Goal: Find specific page/section: Find specific page/section

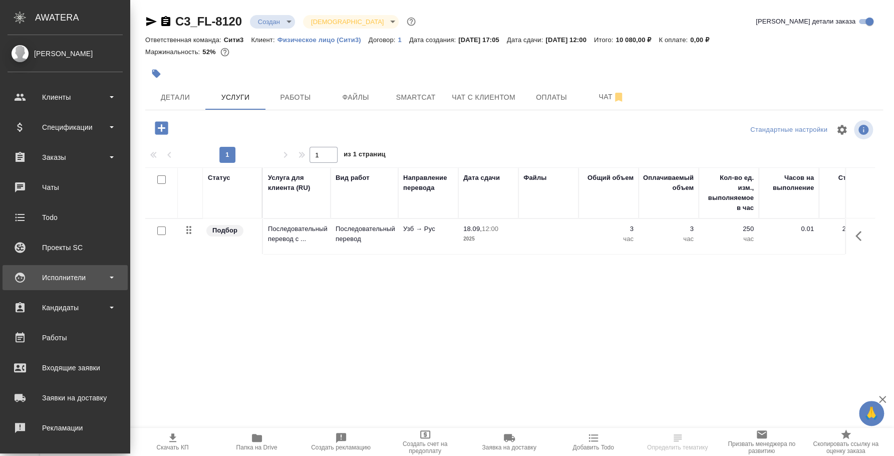
click at [64, 274] on div "Исполнители" at bounding box center [65, 277] width 115 height 15
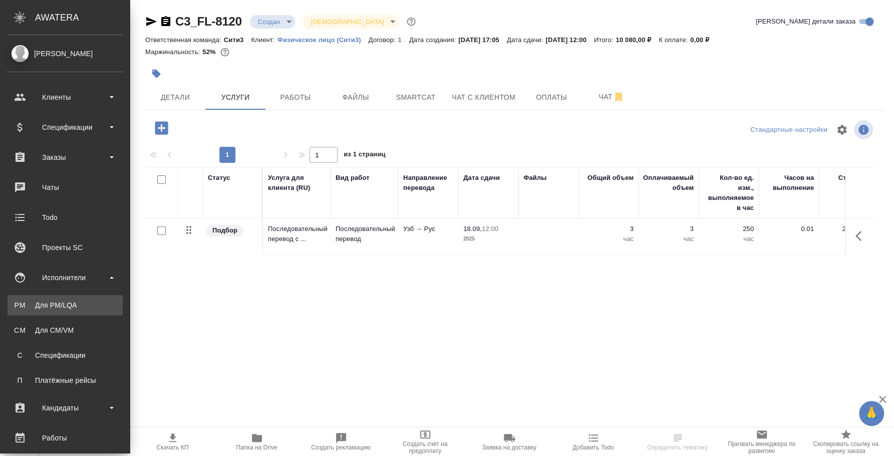
click at [64, 306] on div "Для PM/LQA" at bounding box center [65, 305] width 105 height 10
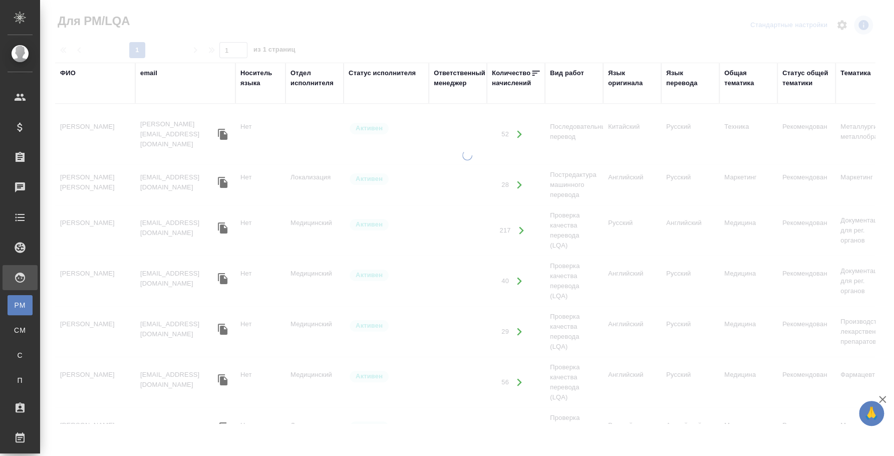
click at [72, 77] on div "ФИО" at bounding box center [68, 73] width 16 height 10
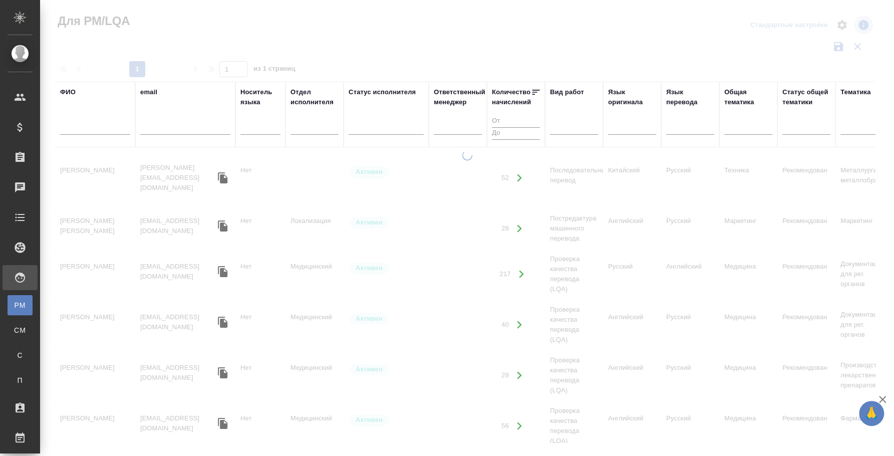
click at [79, 136] on div at bounding box center [95, 129] width 70 height 25
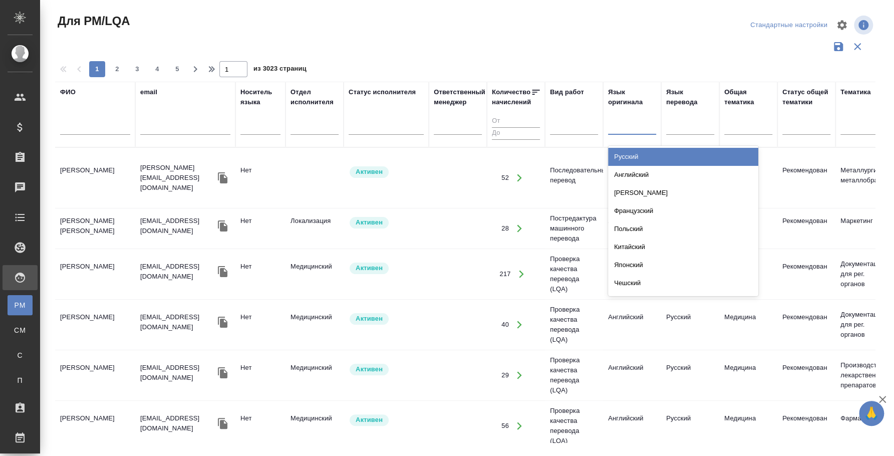
click at [646, 131] on div at bounding box center [632, 125] width 48 height 15
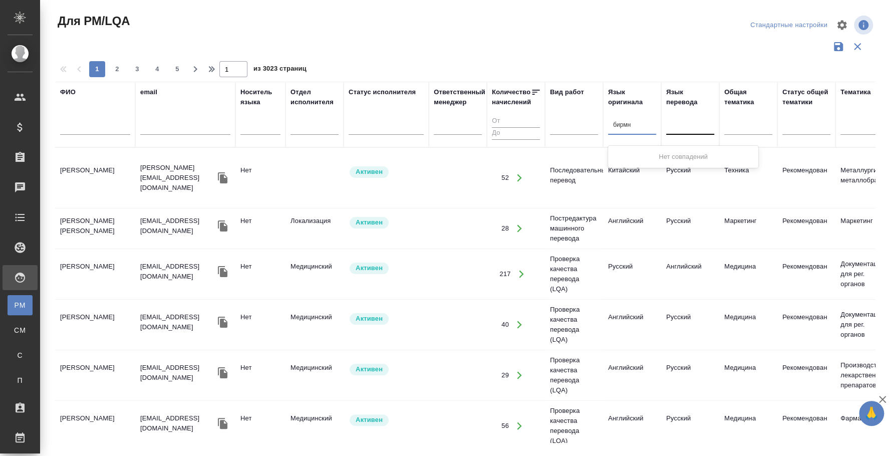
type input "бирм"
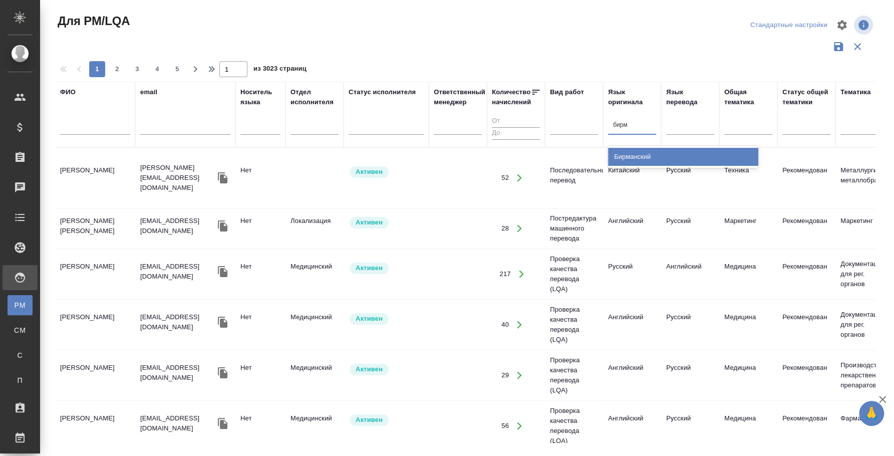
click at [687, 150] on div "Бирманский" at bounding box center [683, 157] width 150 height 18
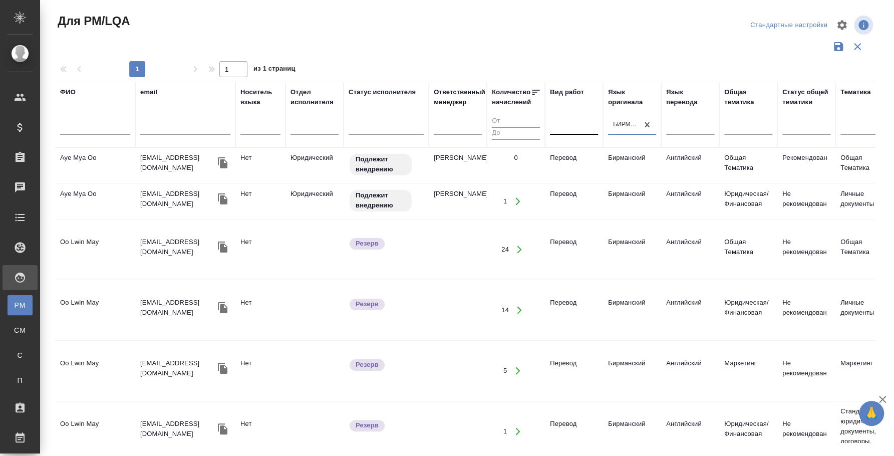
click at [563, 126] on div at bounding box center [574, 125] width 48 height 15
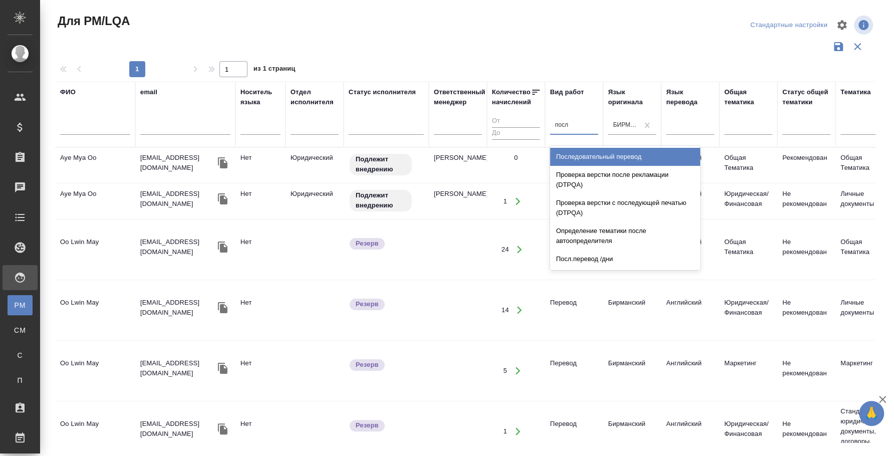
type input "после"
click at [616, 158] on div "Последовательный перевод" at bounding box center [625, 157] width 150 height 18
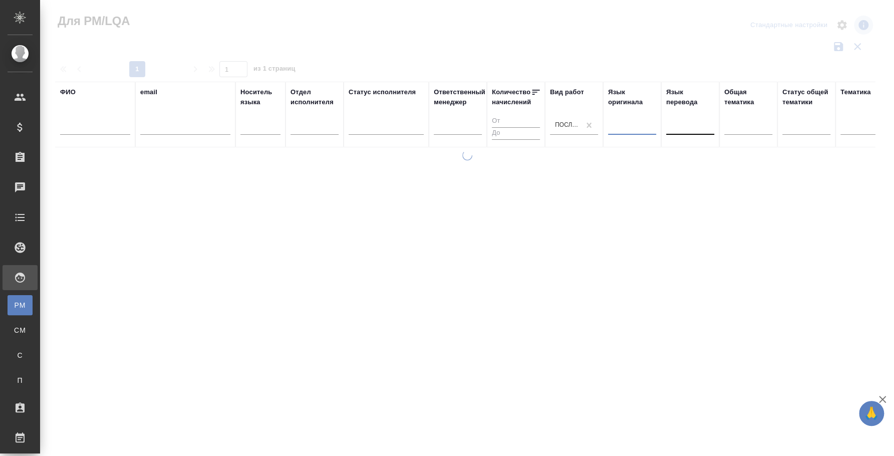
click at [671, 122] on div at bounding box center [690, 125] width 48 height 15
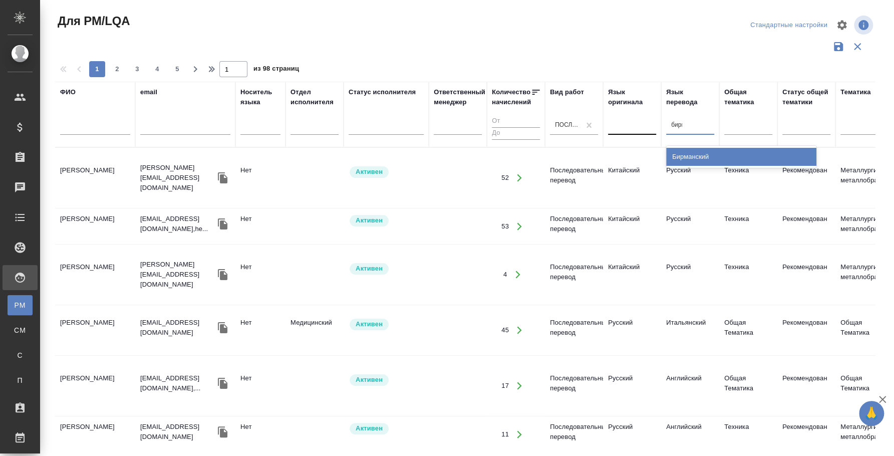
type input "бирма"
click at [702, 165] on div "Бирманский" at bounding box center [741, 157] width 150 height 18
